Goal: Navigation & Orientation: Find specific page/section

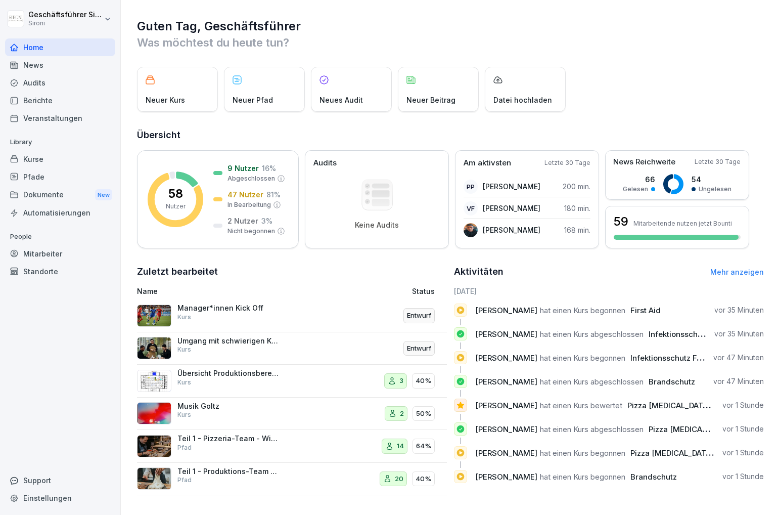
click at [24, 10] on html "Geschäftsführer Sironi Sironi Home News Audits Berichte Veranstaltungen Library…" at bounding box center [389, 257] width 779 height 515
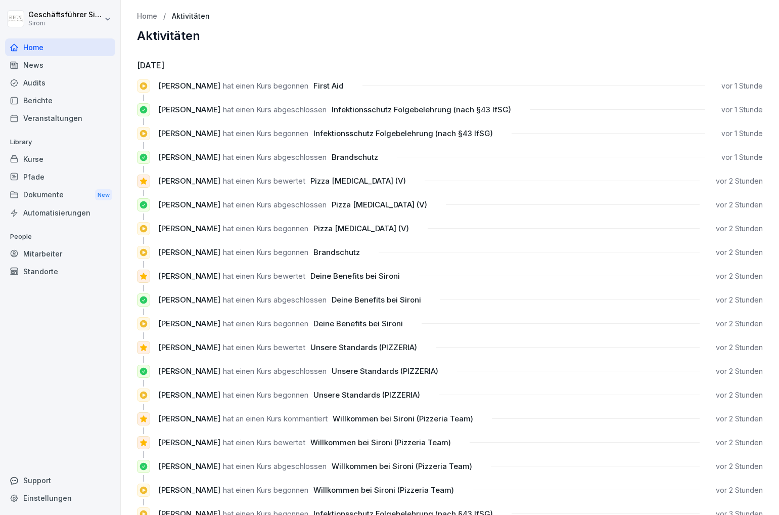
click at [27, 164] on div "Kurse" at bounding box center [60, 159] width 110 height 18
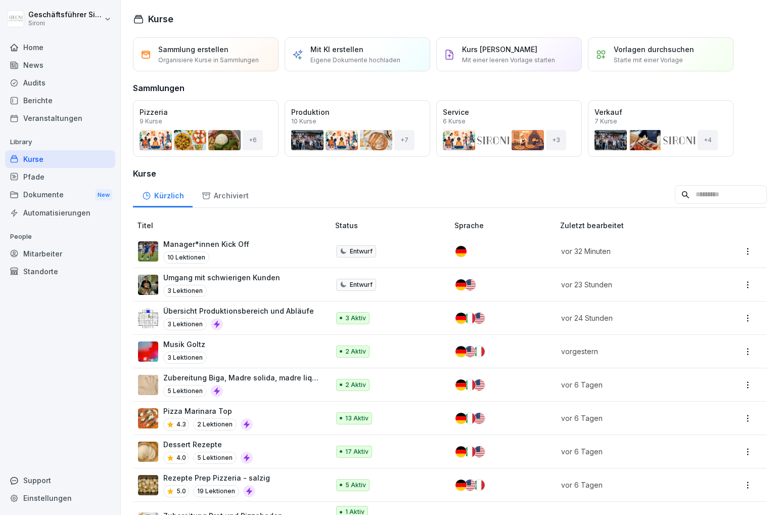
click at [714, 197] on input at bounding box center [721, 194] width 92 height 19
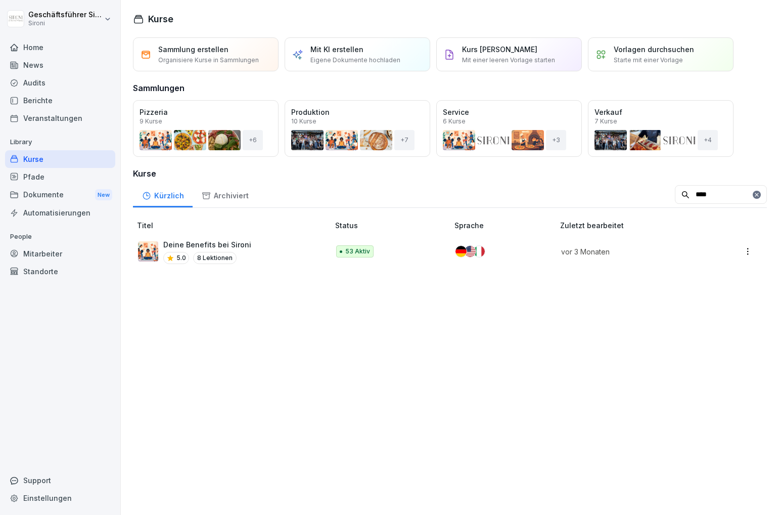
type input "****"
click at [177, 247] on p "Deine Benefits bei Sironi" at bounding box center [207, 244] width 88 height 11
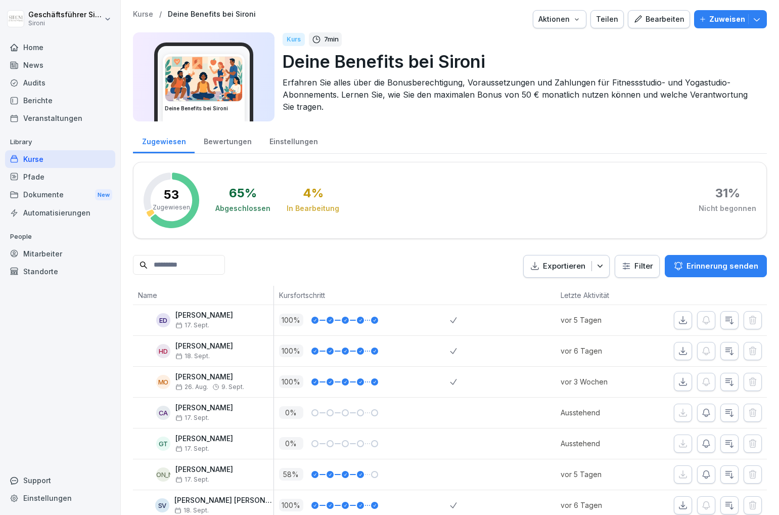
click at [214, 140] on div "Bewertungen" at bounding box center [228, 140] width 66 height 26
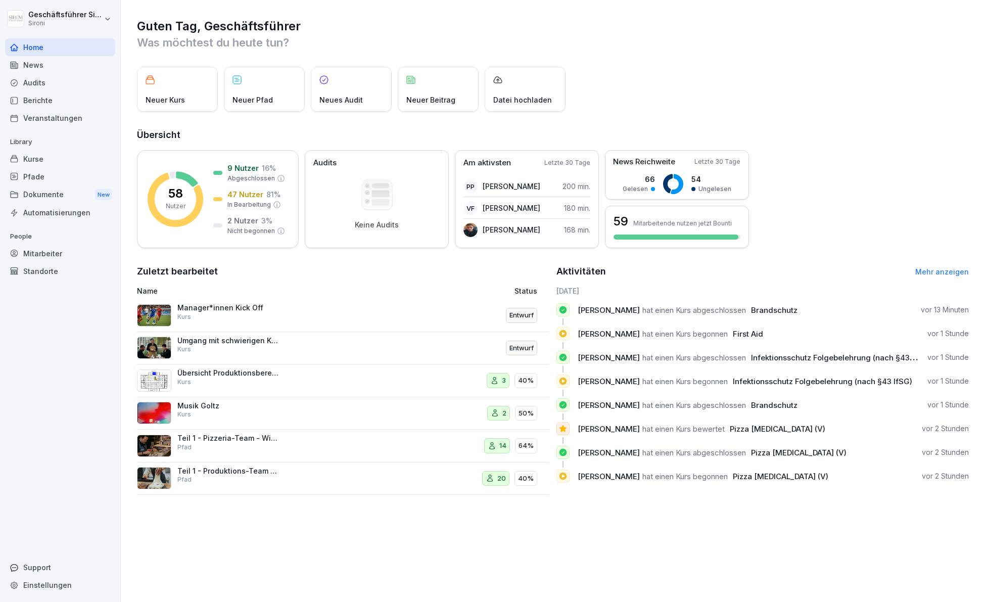
click at [47, 251] on div "Mitarbeiter" at bounding box center [60, 254] width 110 height 18
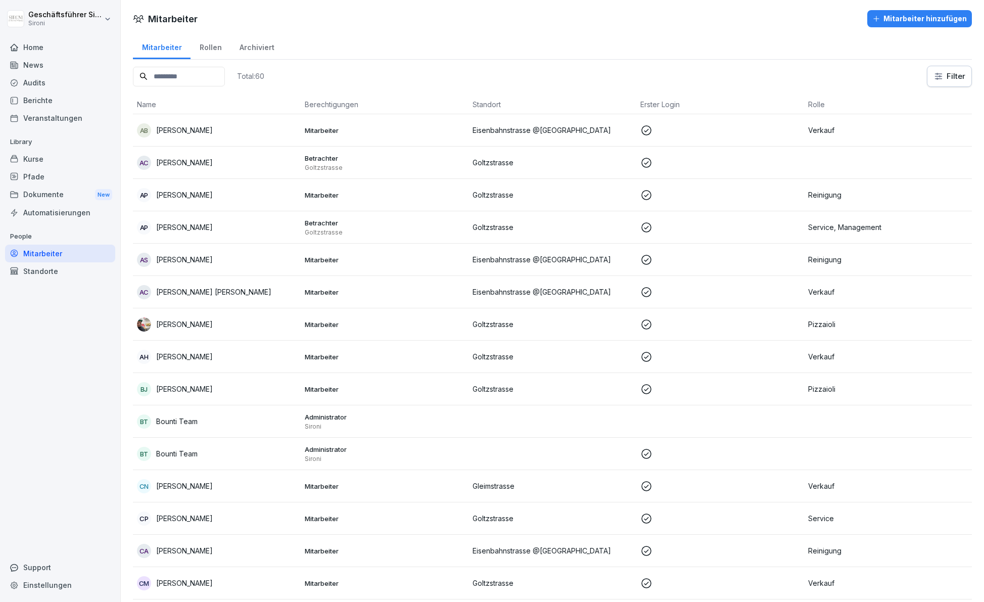
click at [28, 159] on div "Kurse" at bounding box center [60, 159] width 110 height 18
